Goal: Information Seeking & Learning: Learn about a topic

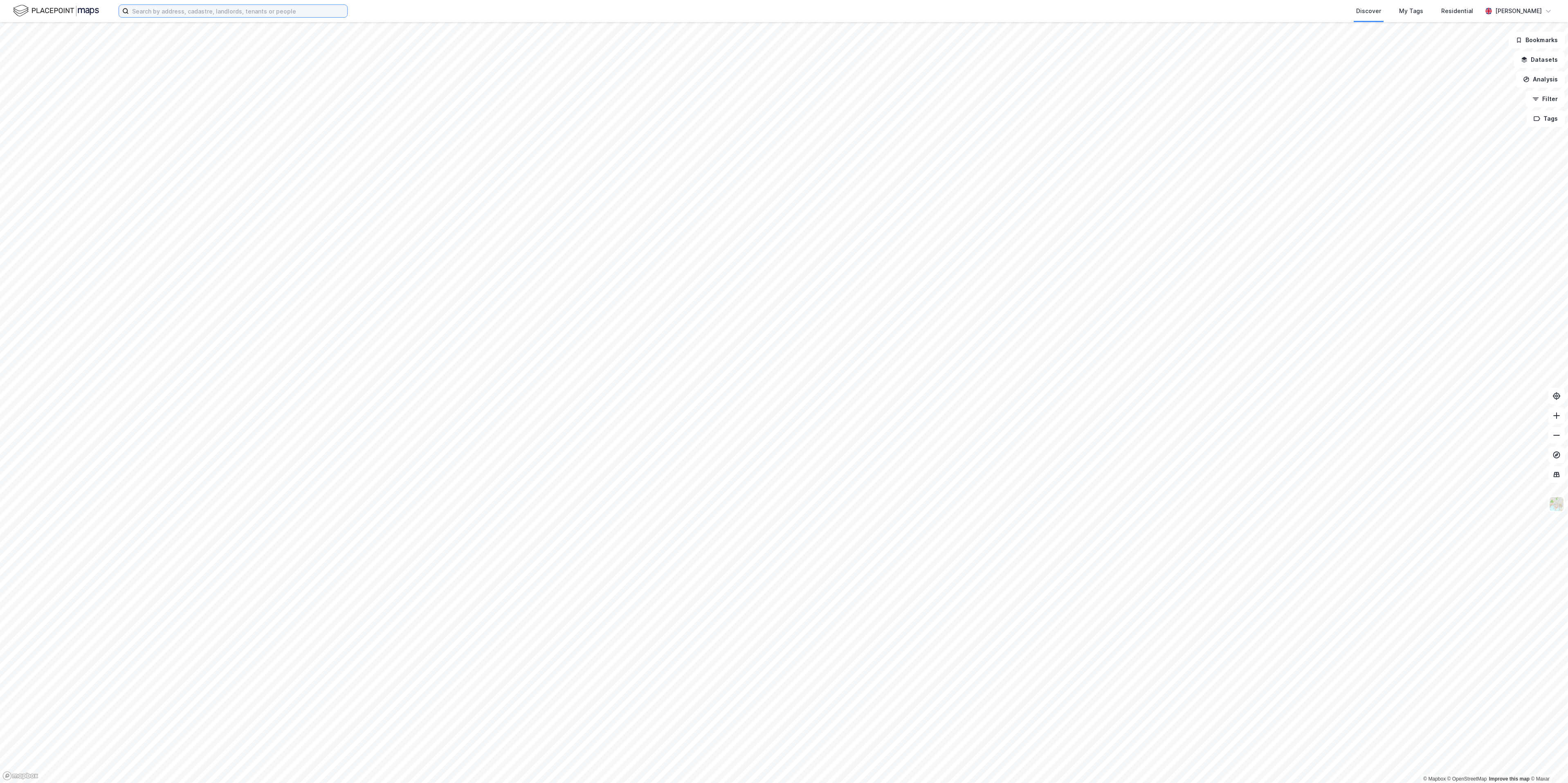
click at [282, 11] on input at bounding box center [238, 11] width 219 height 12
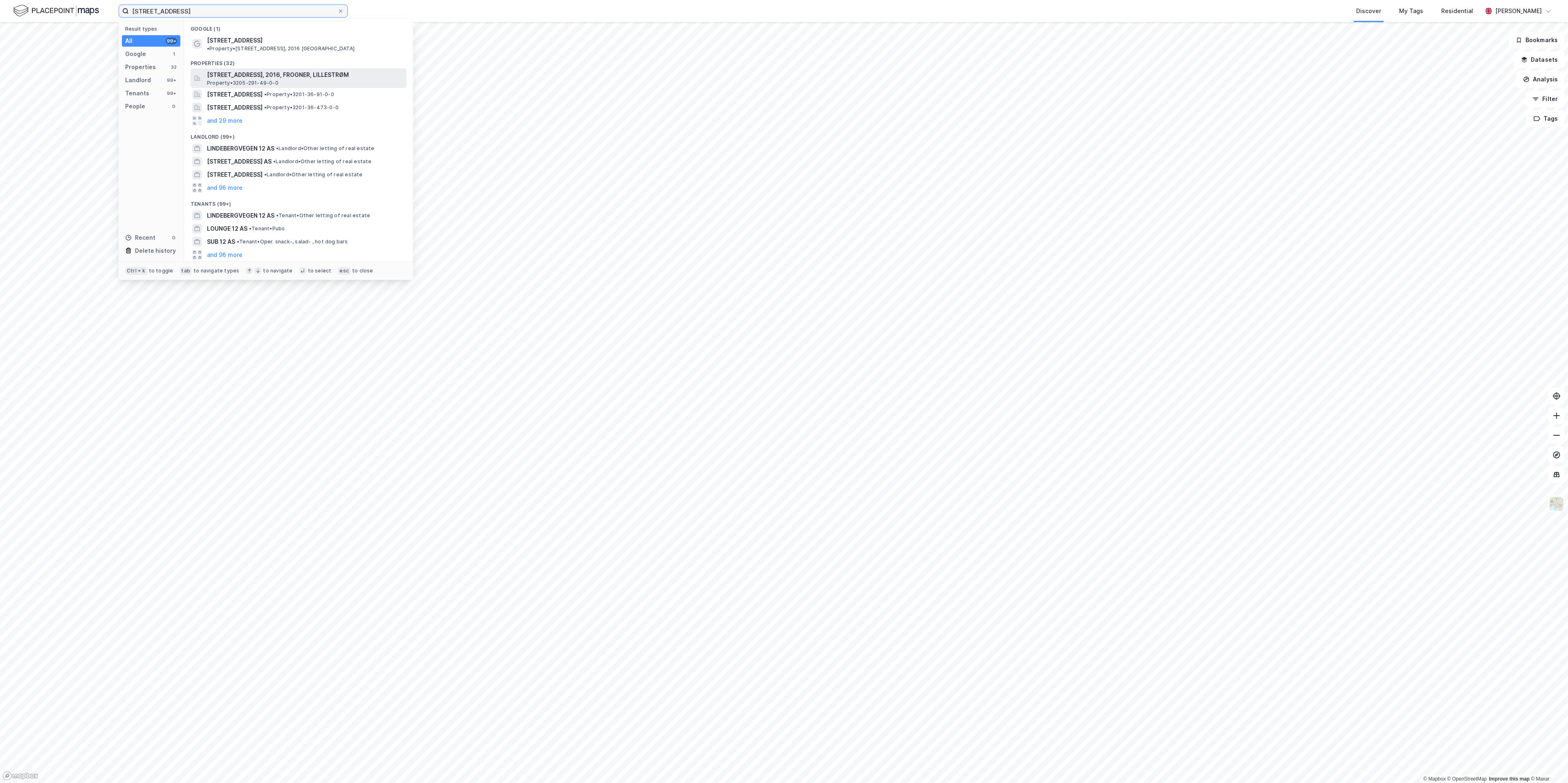
type input "[STREET_ADDRESS]"
click at [289, 70] on span "[STREET_ADDRESS], 2016, FROGNER, LILLESTRØM" at bounding box center [305, 75] width 197 height 10
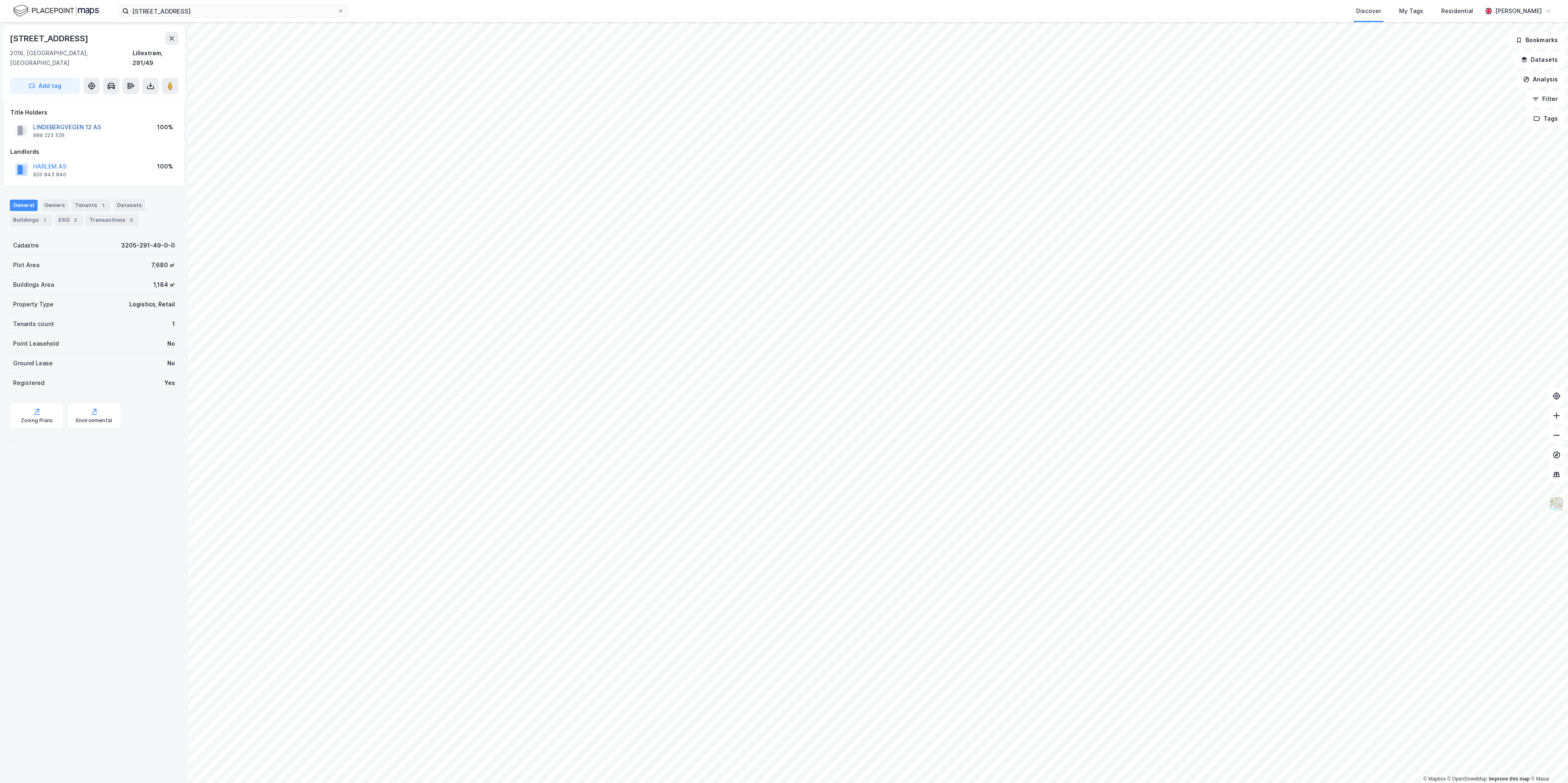
click at [0, 0] on button "LINDEBERGVEGEN 12 AS" at bounding box center [0, 0] width 0 height 0
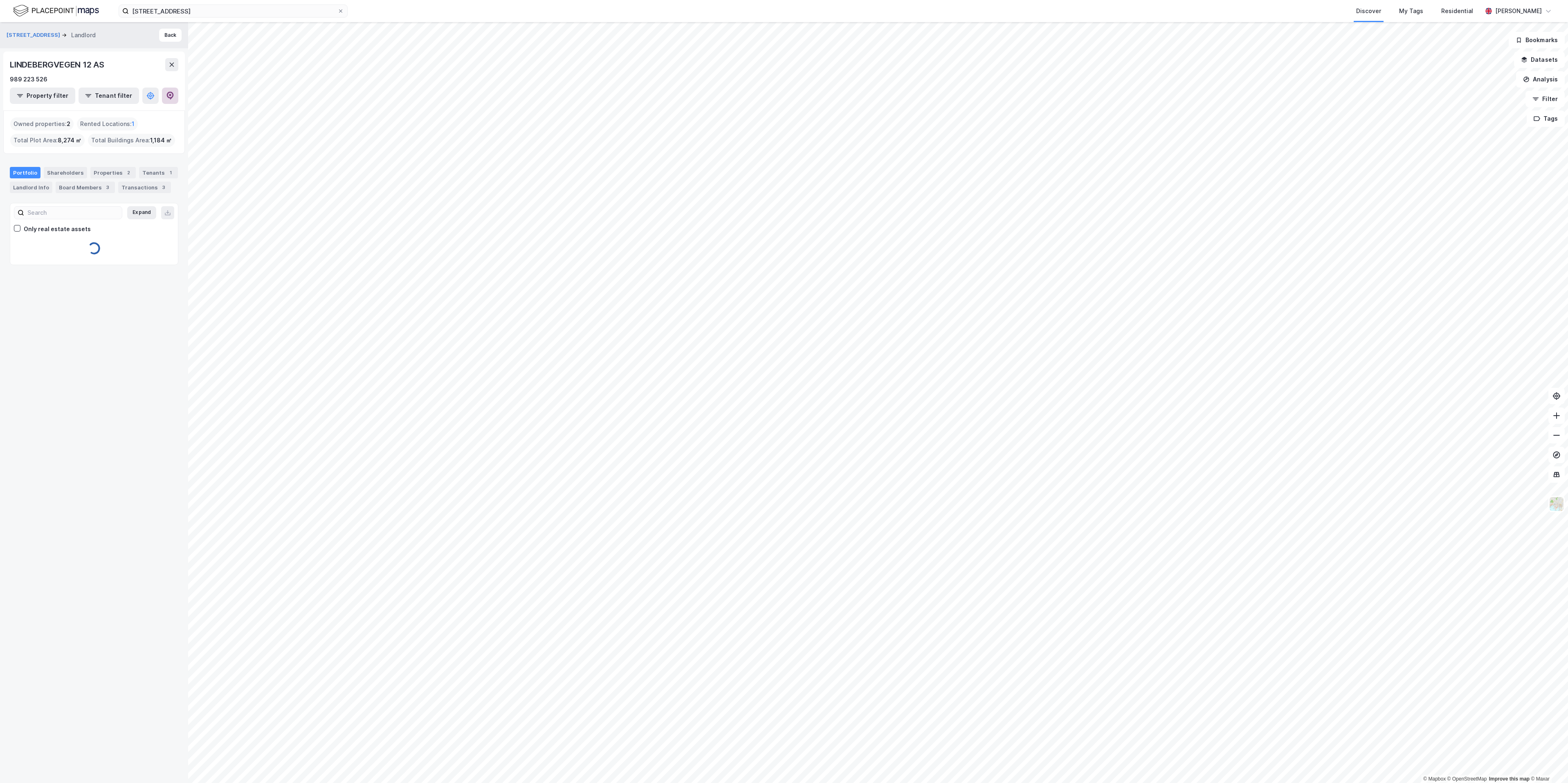
click at [170, 98] on icon at bounding box center [170, 96] width 7 height 8
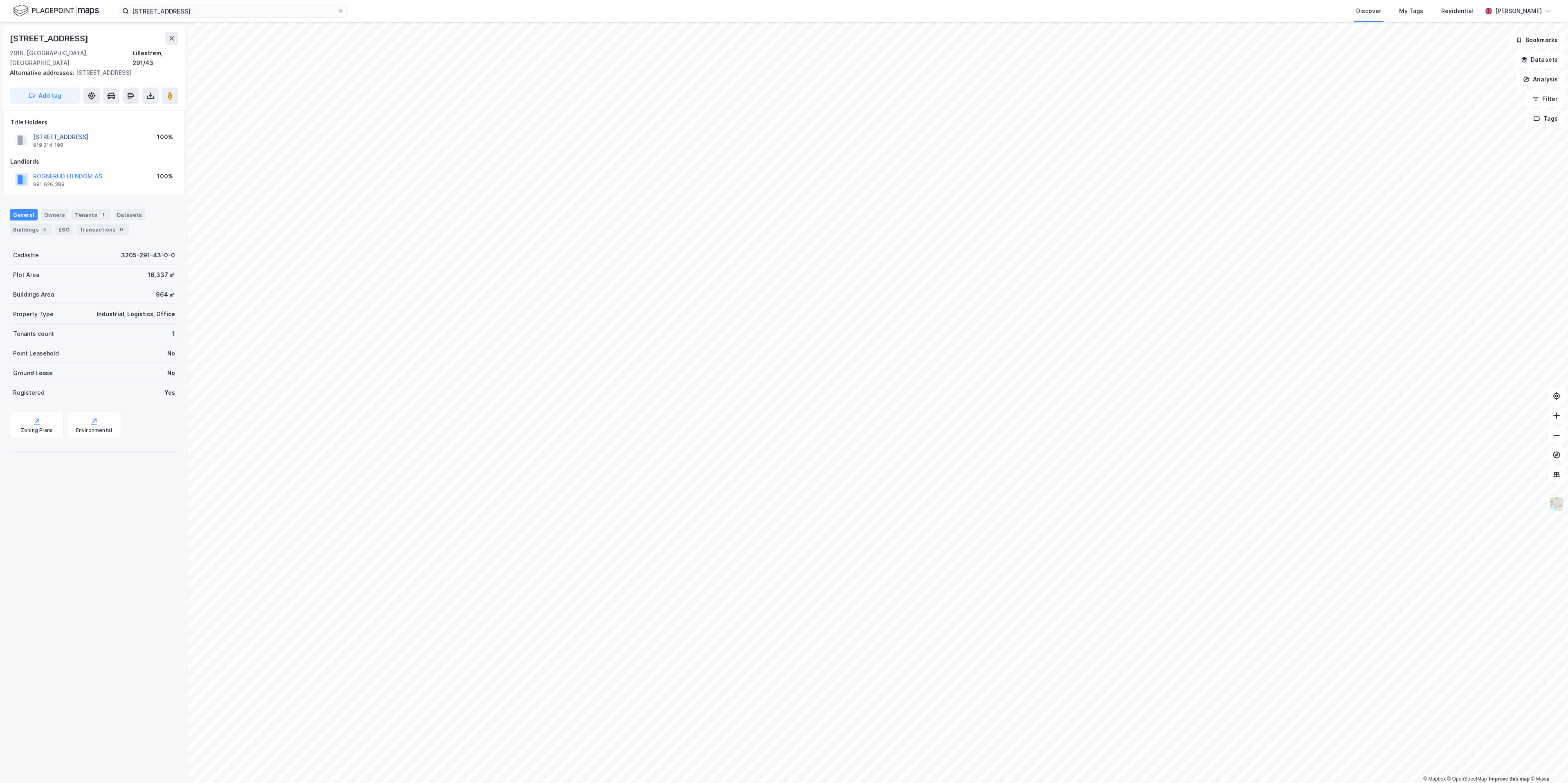
click at [0, 0] on button "[STREET_ADDRESS]" at bounding box center [0, 0] width 0 height 0
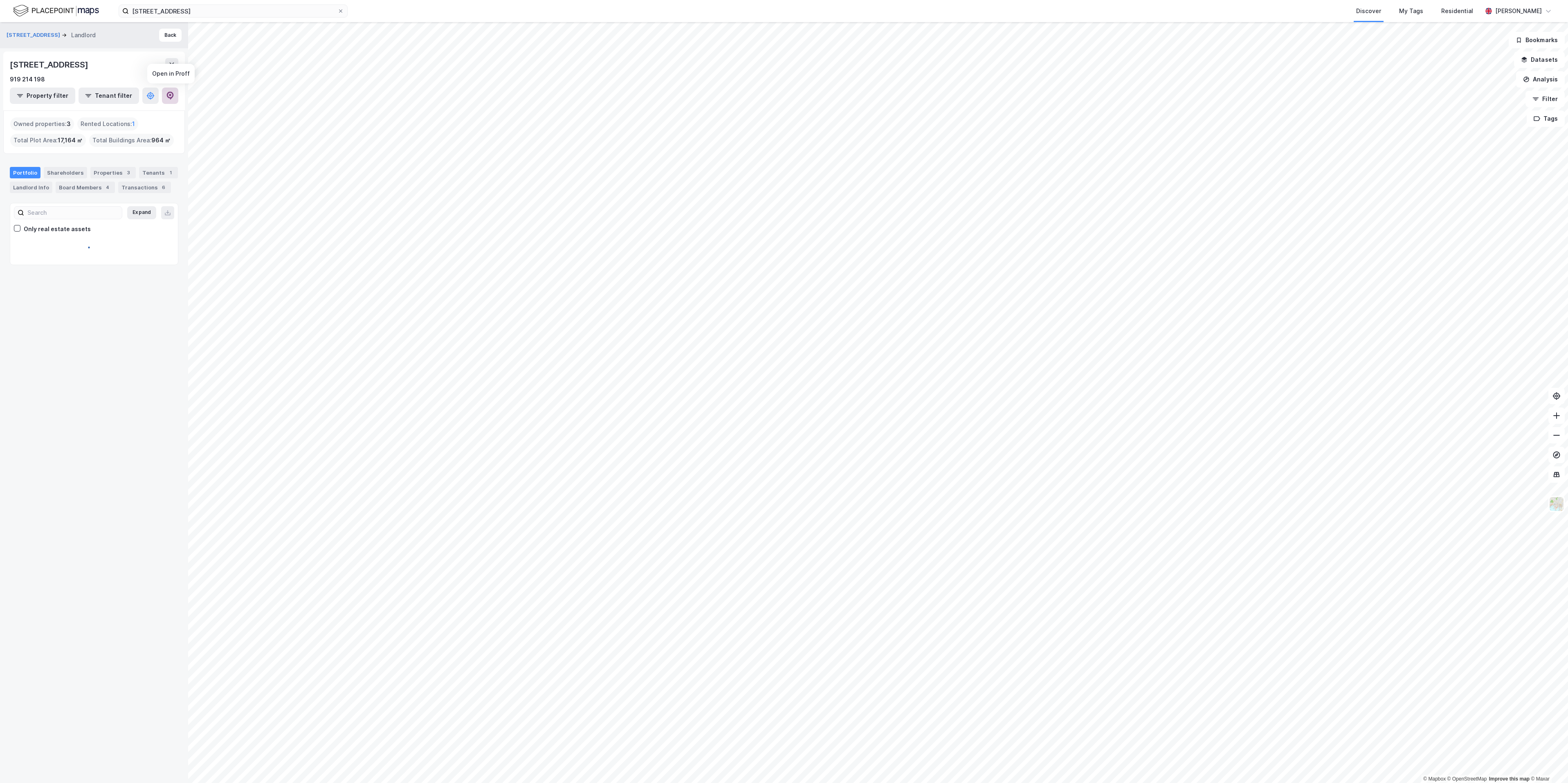
click at [171, 94] on icon at bounding box center [170, 95] width 2 height 2
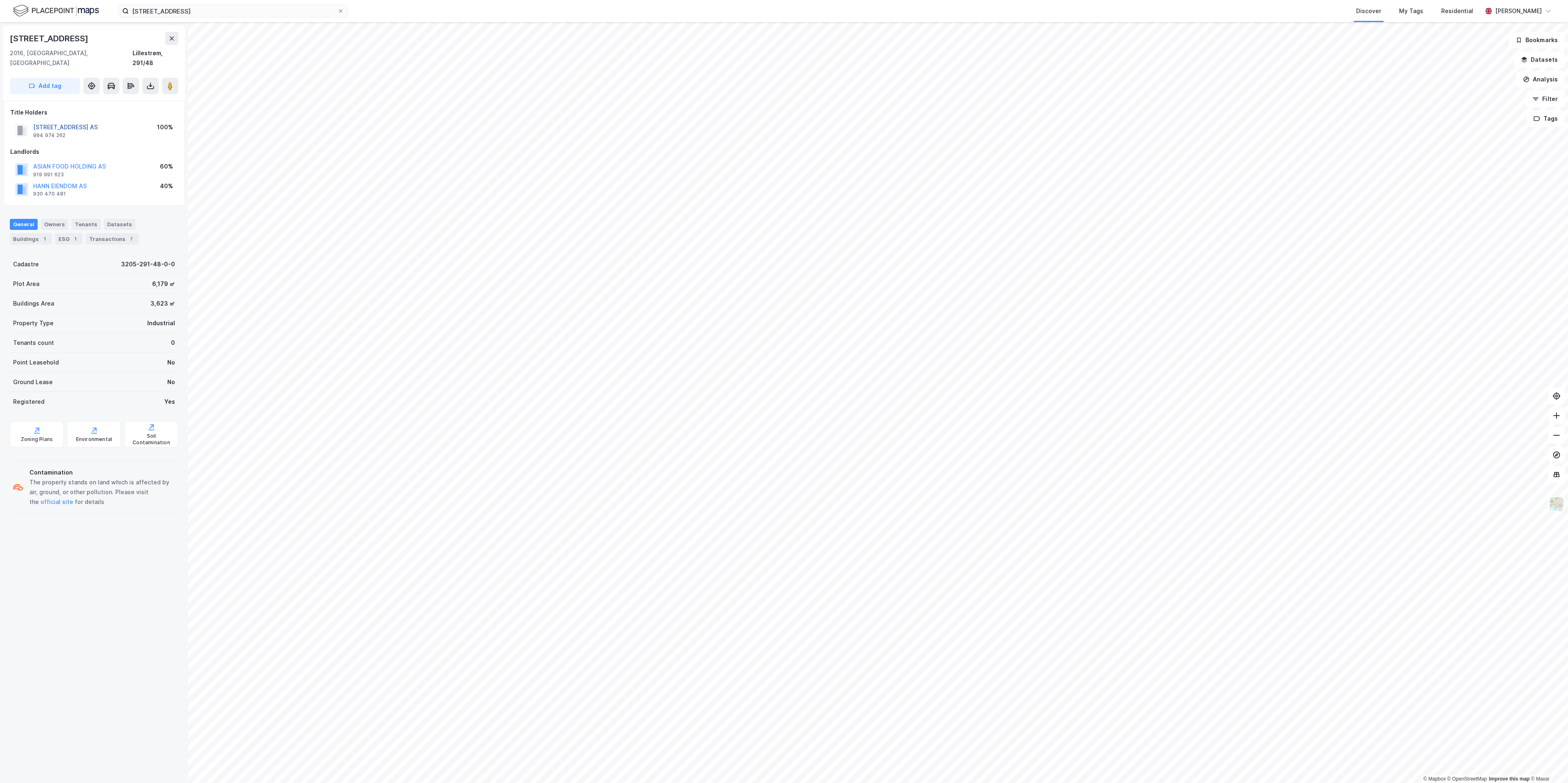
click at [0, 0] on button "[STREET_ADDRESS] AS" at bounding box center [0, 0] width 0 height 0
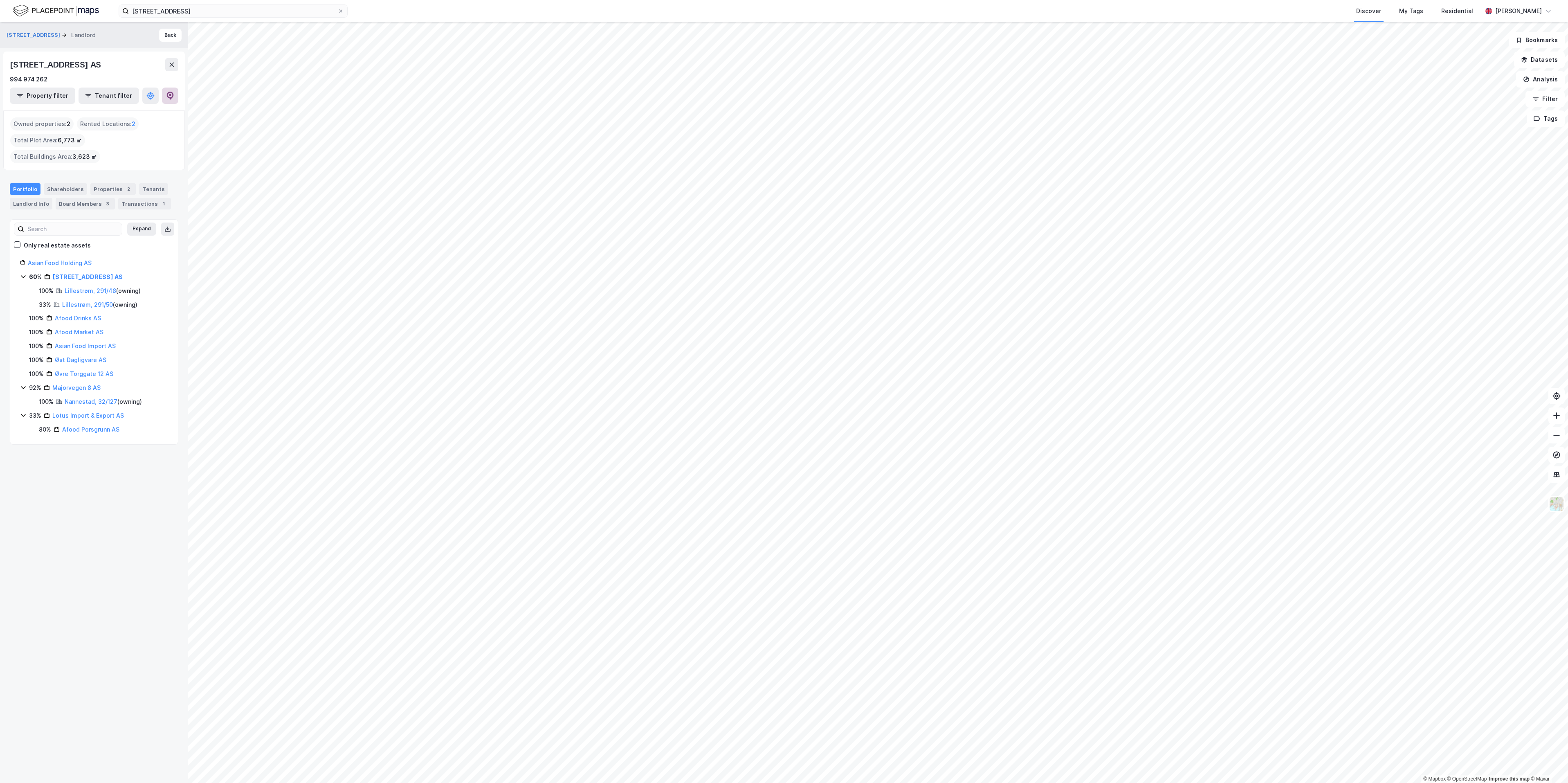
click at [169, 99] on icon at bounding box center [170, 96] width 8 height 8
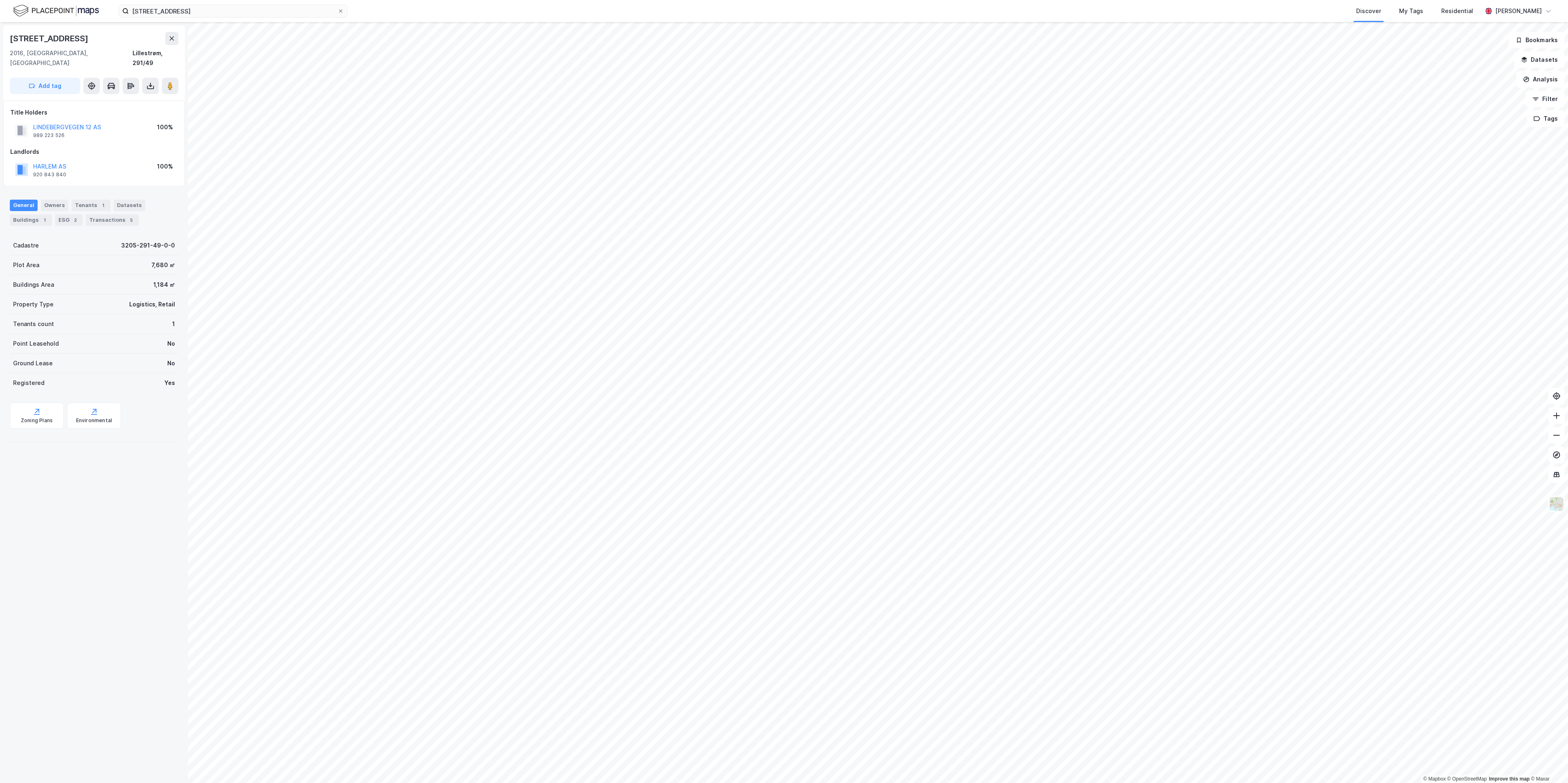
click at [47, 13] on img at bounding box center [56, 11] width 86 height 15
